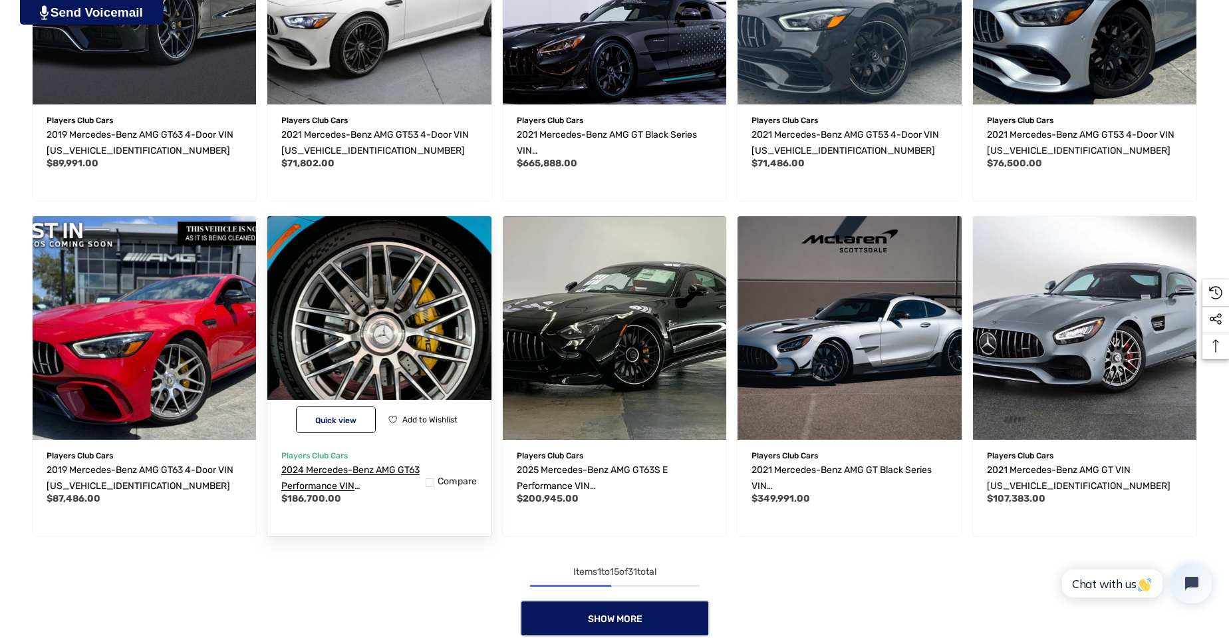
scroll to position [915, 0]
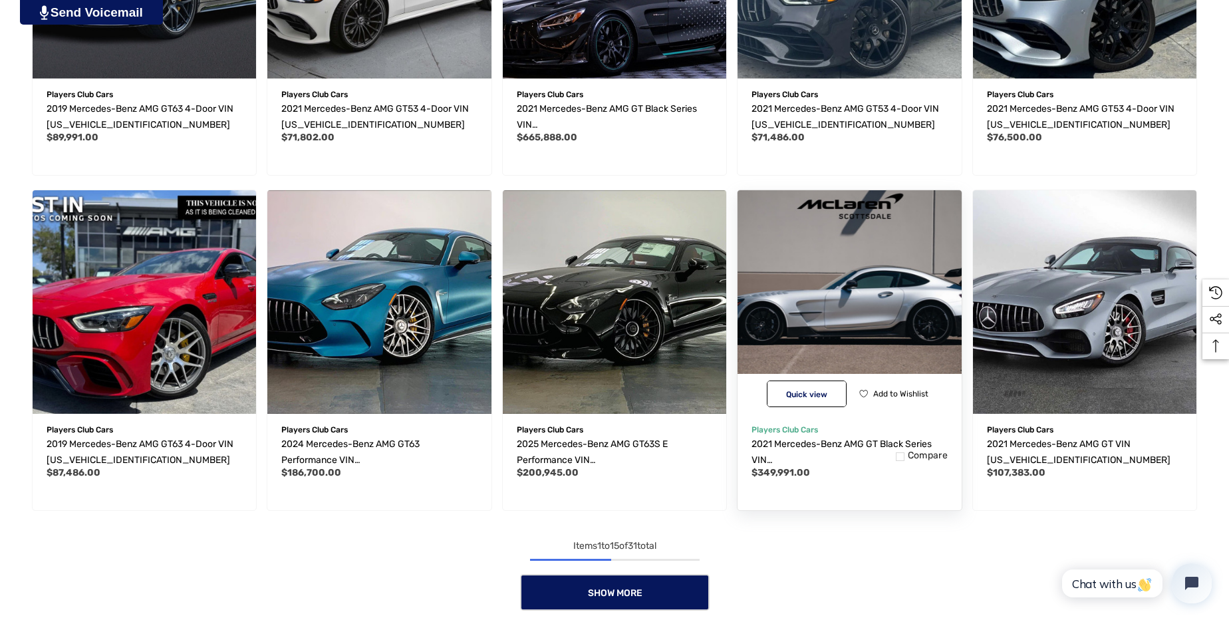
click at [865, 298] on img "2021 Mercedes-Benz AMG GT Black Series VIN W1KYJ8BA9MA041804,$349,991.00\a" at bounding box center [849, 302] width 246 height 246
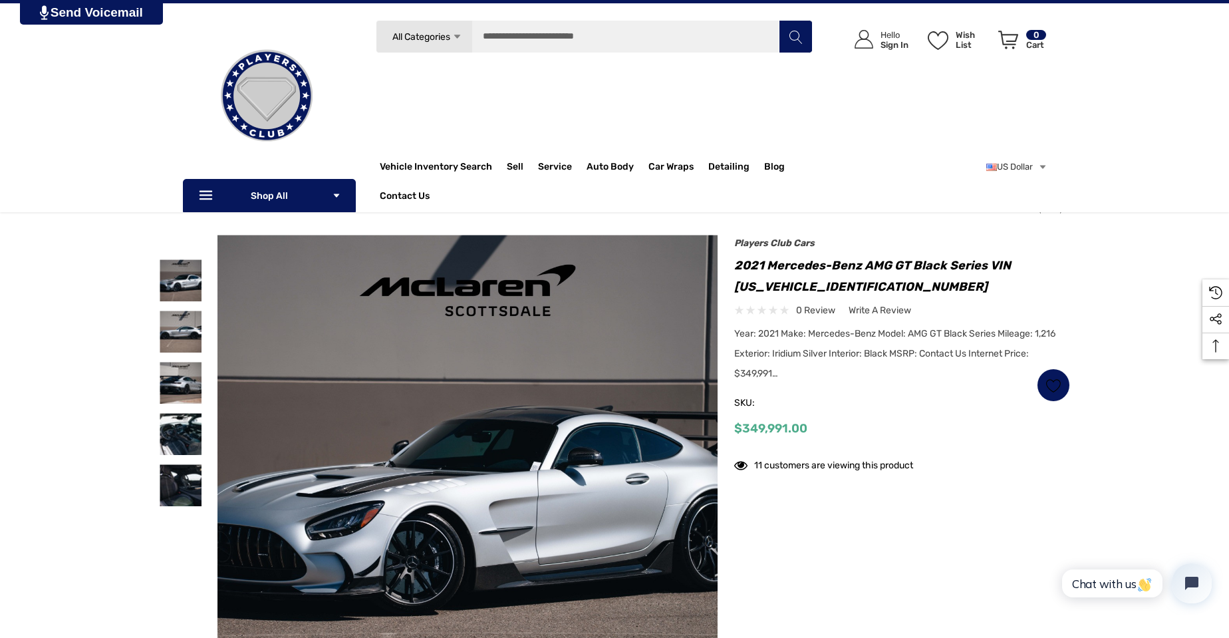
scroll to position [33, 0]
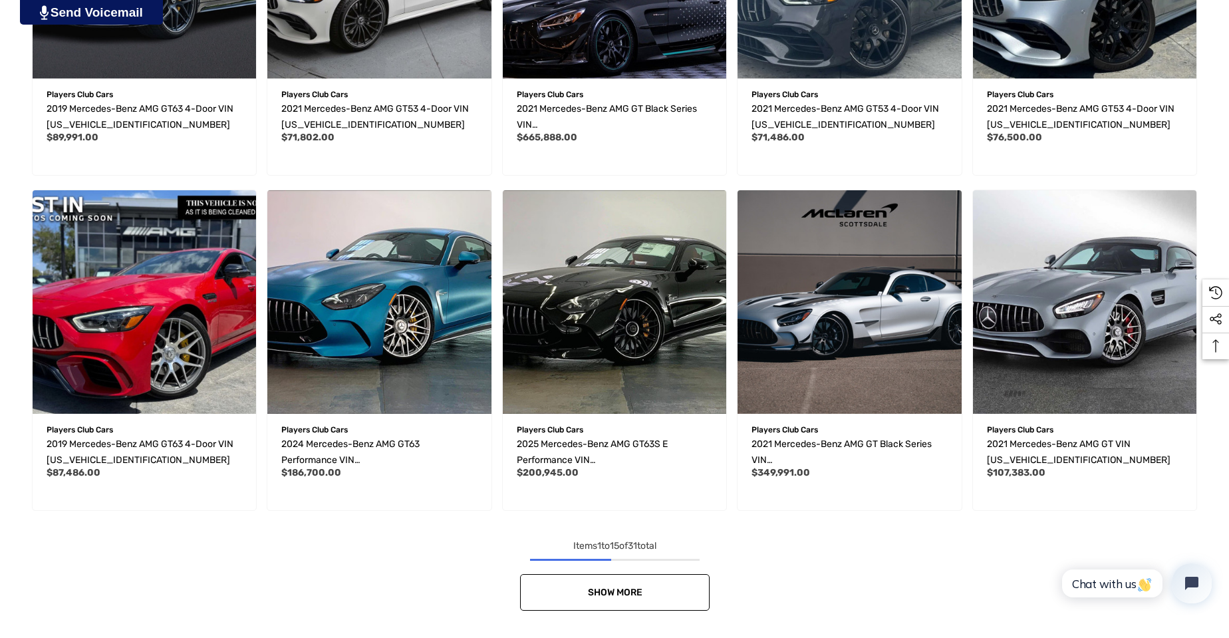
click at [592, 591] on span "Show More" at bounding box center [614, 592] width 55 height 11
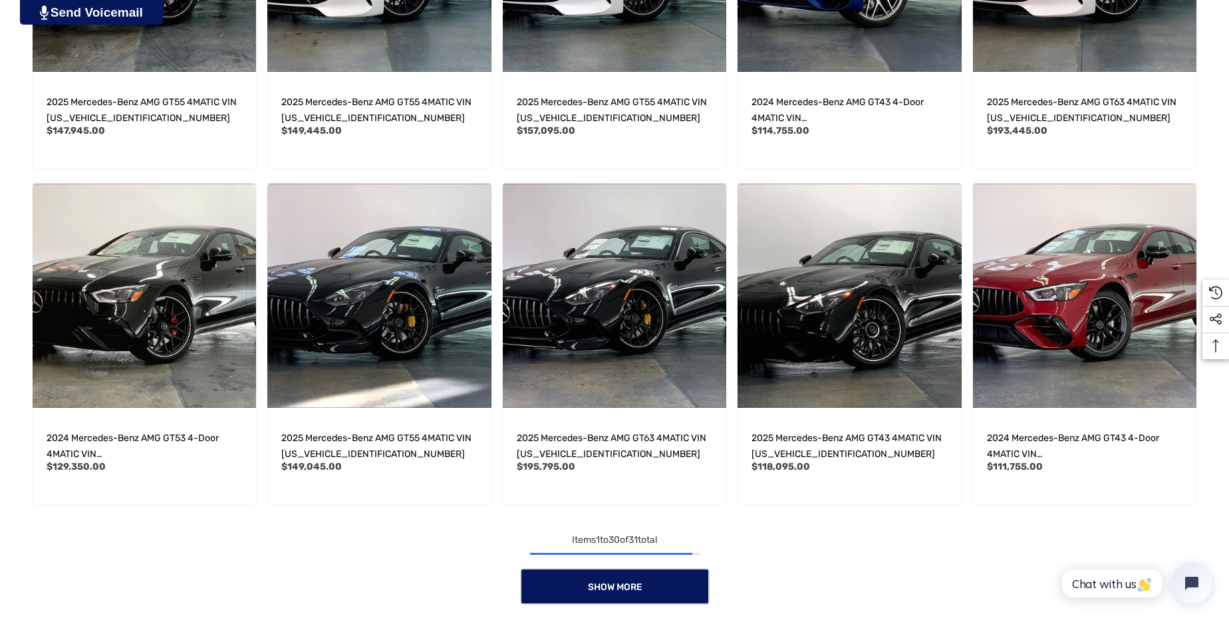
scroll to position [1962, 0]
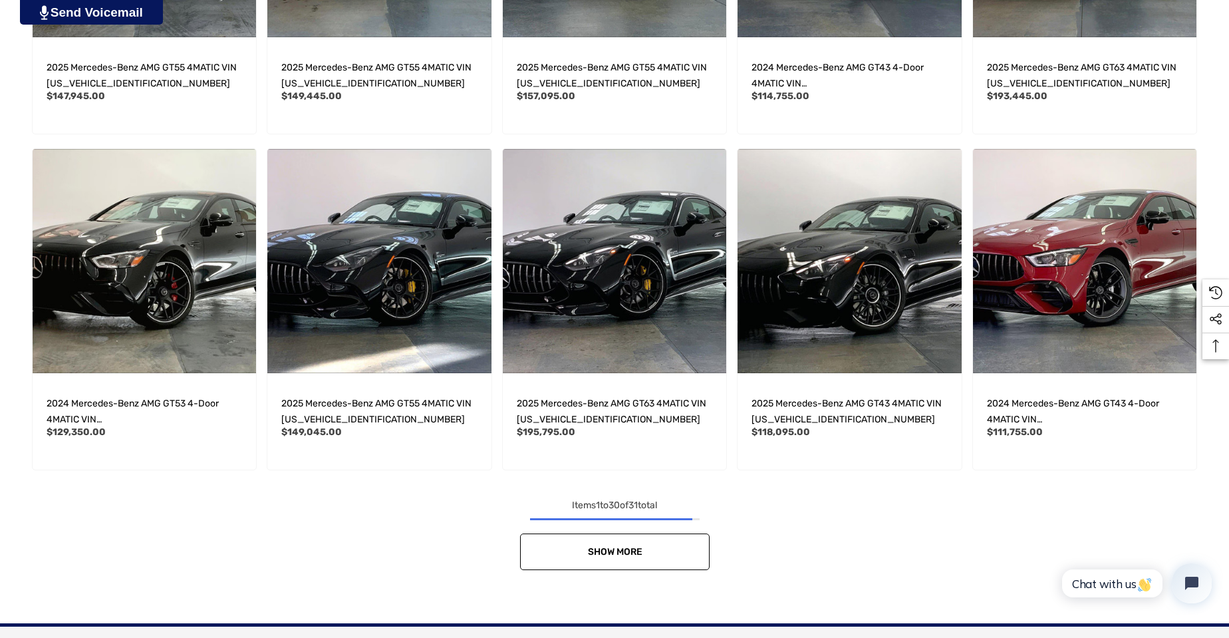
click at [643, 549] on link "Show More" at bounding box center [615, 551] width 190 height 37
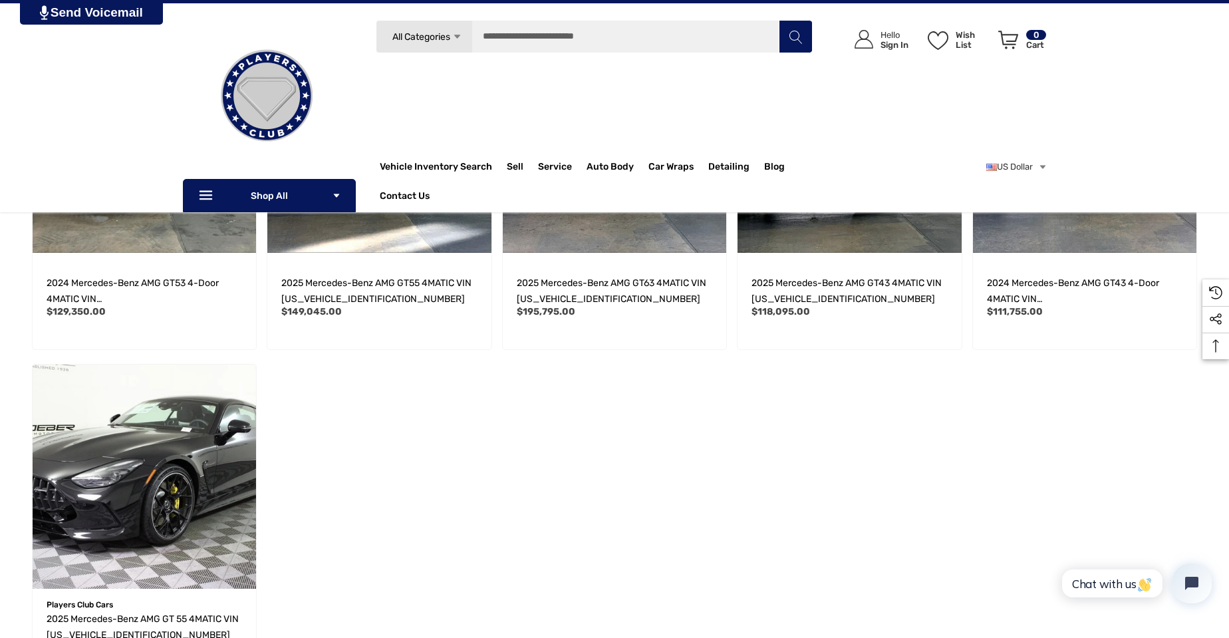
scroll to position [2079, 0]
